Goal: Download file/media

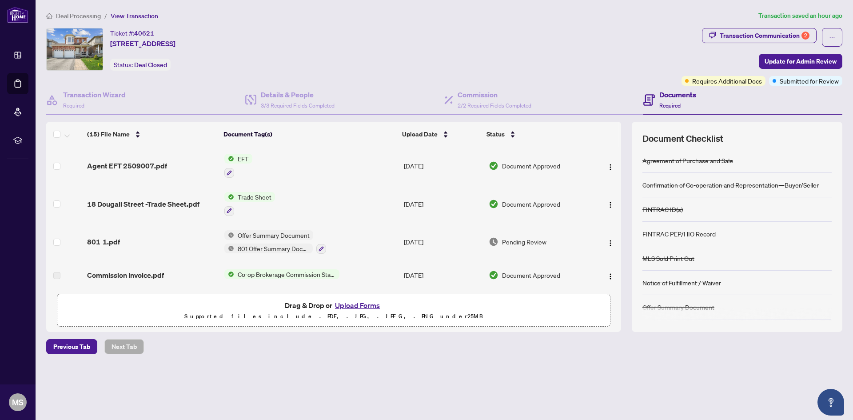
click at [140, 167] on span "Agent EFT 2509007.pdf" at bounding box center [127, 165] width 80 height 11
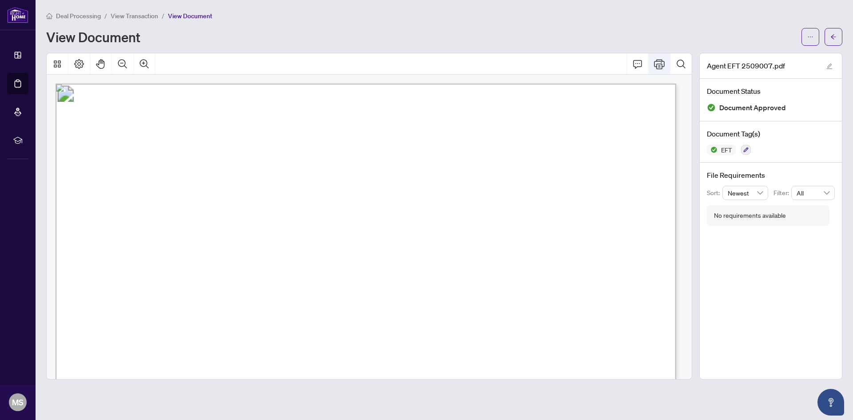
click at [663, 60] on icon "Print" at bounding box center [659, 64] width 11 height 11
click at [126, 20] on li "View Transaction" at bounding box center [135, 16] width 48 height 10
click at [127, 17] on span "View Transaction" at bounding box center [135, 16] width 48 height 8
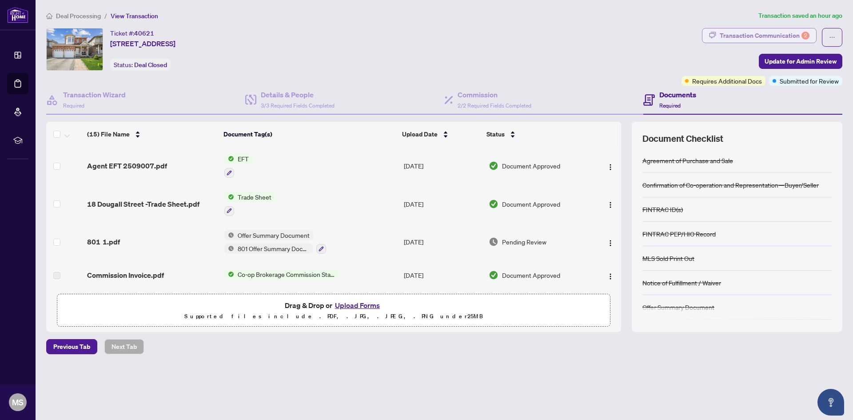
click at [754, 35] on div "Transaction Communication 2" at bounding box center [764, 35] width 90 height 14
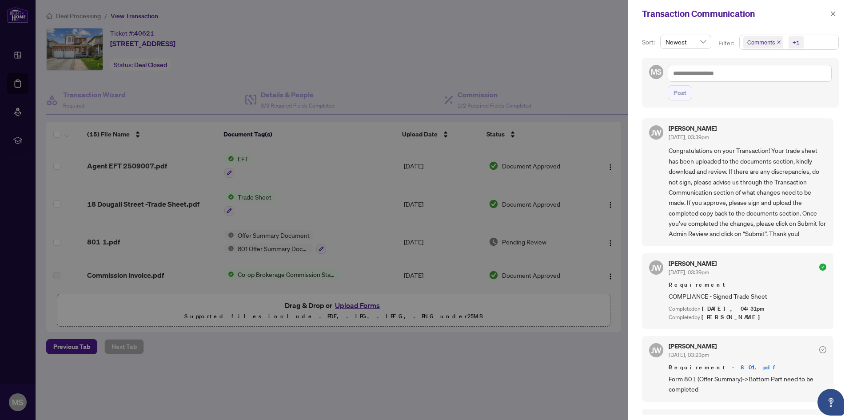
click at [601, 57] on div at bounding box center [426, 210] width 853 height 420
drag, startPoint x: 832, startPoint y: 9, endPoint x: 830, endPoint y: 16, distance: 6.8
click at [833, 10] on span "button" at bounding box center [833, 14] width 6 height 14
